Goal: Task Accomplishment & Management: Use online tool/utility

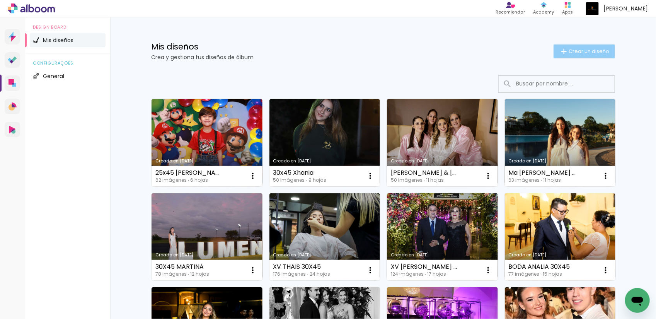
click at [582, 50] on span "Crear un diseño" at bounding box center [589, 51] width 41 height 5
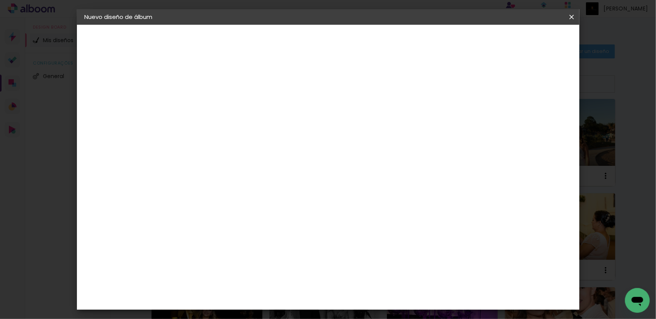
click at [211, 104] on input at bounding box center [211, 104] width 0 height 12
click at [211, 101] on input at bounding box center [211, 104] width 0 height 12
type input "30X45 XV JIMENA"
type paper-input "30X45 XV JIMENA"
click at [287, 35] on paper-button "Avanzar" at bounding box center [268, 40] width 37 height 13
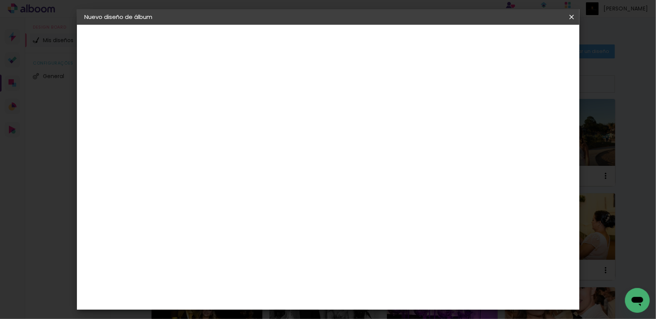
click at [0, 0] on slot "Tamaño libre" at bounding box center [0, 0] width 0 height 0
click at [0, 0] on slot "Avanzar" at bounding box center [0, 0] width 0 height 0
click at [181, 153] on div at bounding box center [190, 153] width 29 height 1
click at [191, 143] on input "30" at bounding box center [186, 148] width 20 height 12
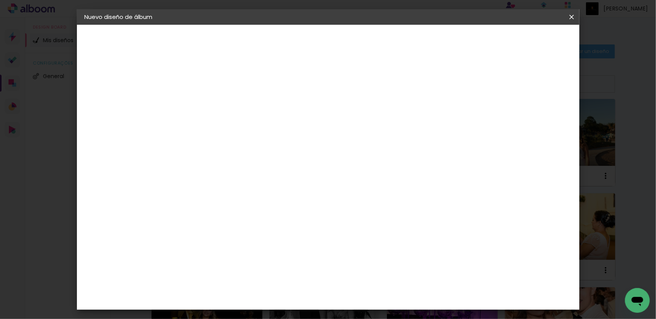
click at [191, 143] on input "30" at bounding box center [186, 148] width 20 height 12
type input "45"
type paper-input "45"
click at [484, 36] on paper-button "Empezar diseño" at bounding box center [454, 40] width 58 height 13
